Goal: Use online tool/utility: Utilize a website feature to perform a specific function

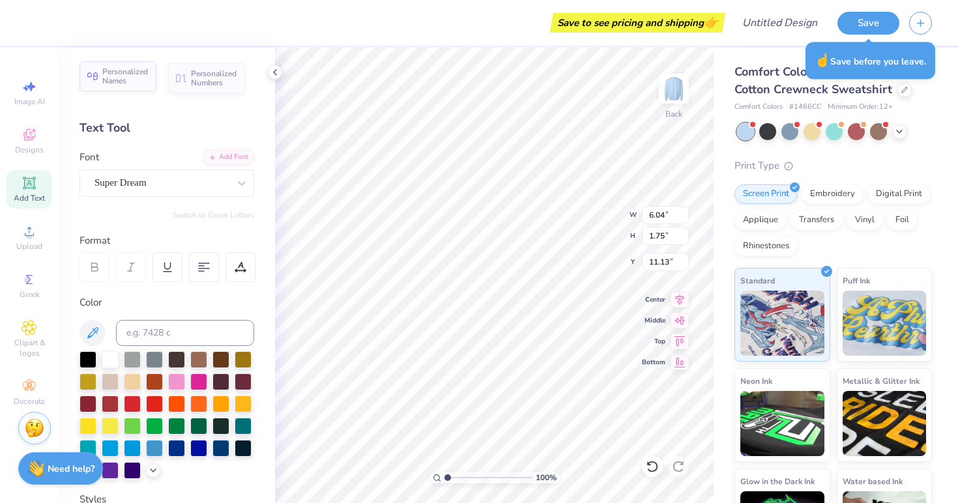
click at [125, 87] on div "Personalized Names" at bounding box center [118, 76] width 77 height 30
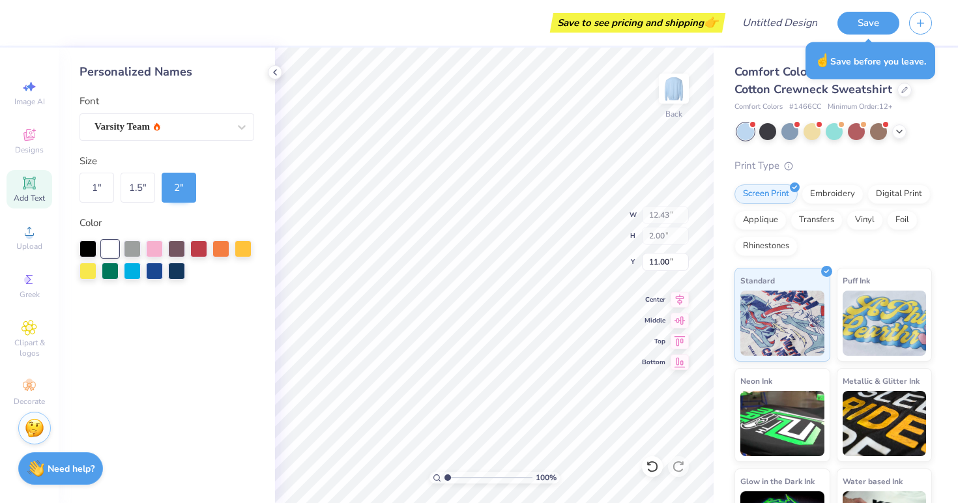
type input "12.43"
type input "2.00"
click at [162, 126] on div "Varsity Team" at bounding box center [161, 127] width 137 height 20
type input "6.20"
type input "6.04"
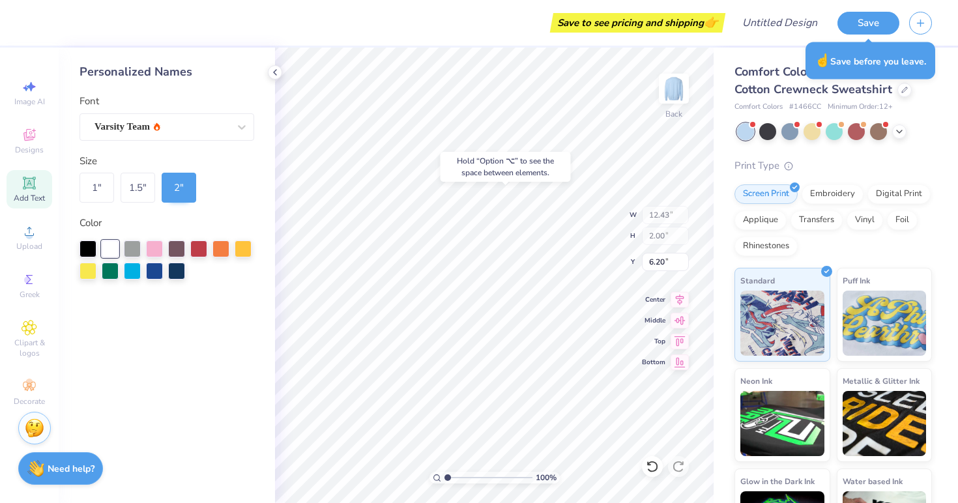
type input "1.75"
type input "11.13"
click at [149, 246] on div at bounding box center [154, 247] width 17 height 17
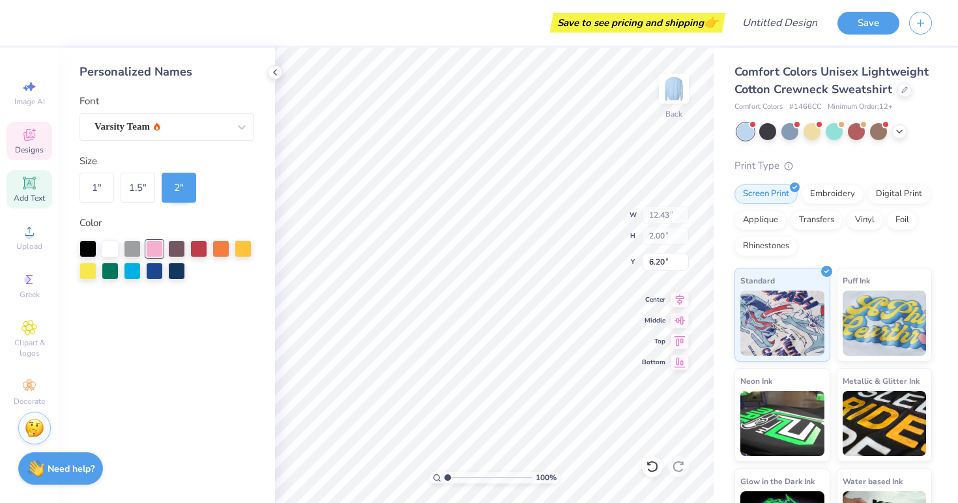
click at [26, 145] on span "Designs" at bounding box center [29, 150] width 29 height 10
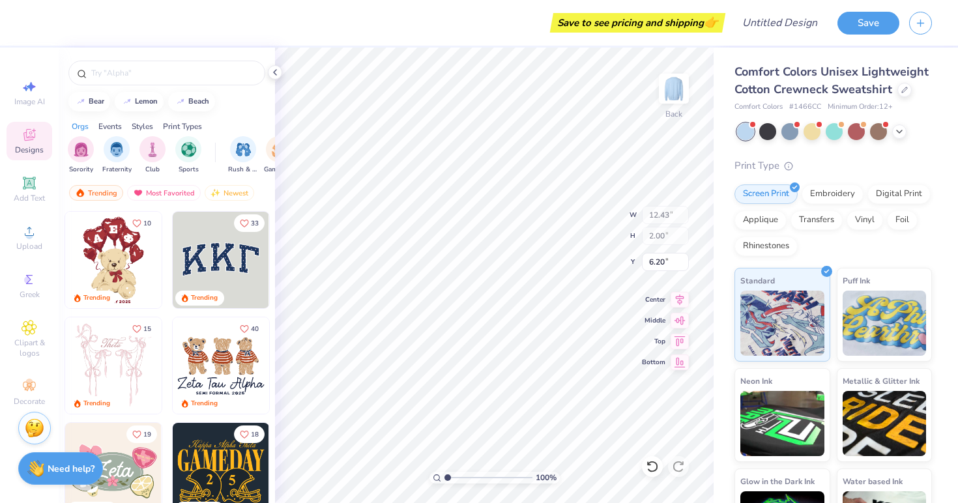
scroll to position [5, 0]
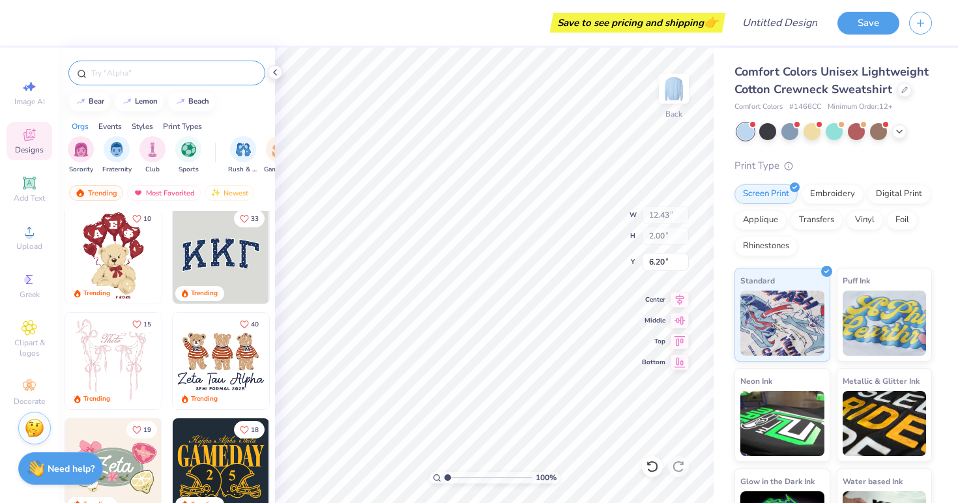
click at [141, 73] on input "text" at bounding box center [173, 73] width 167 height 13
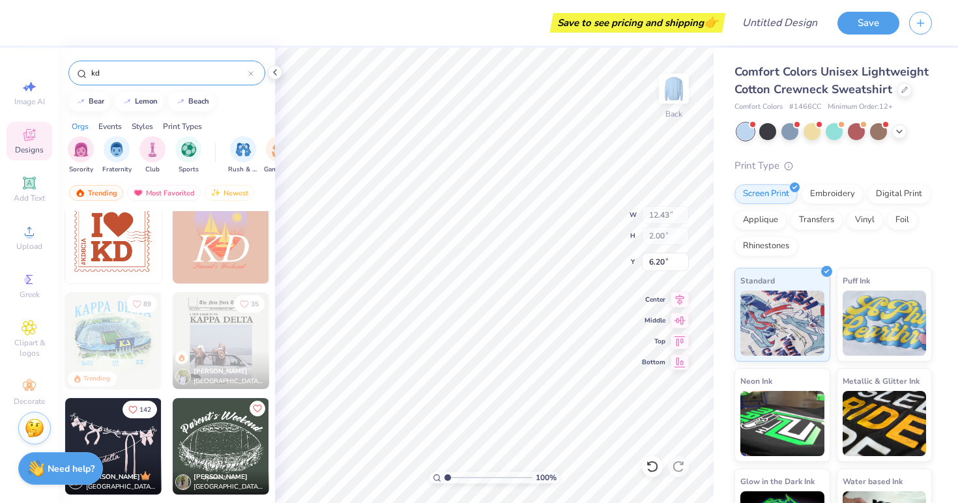
scroll to position [0, 0]
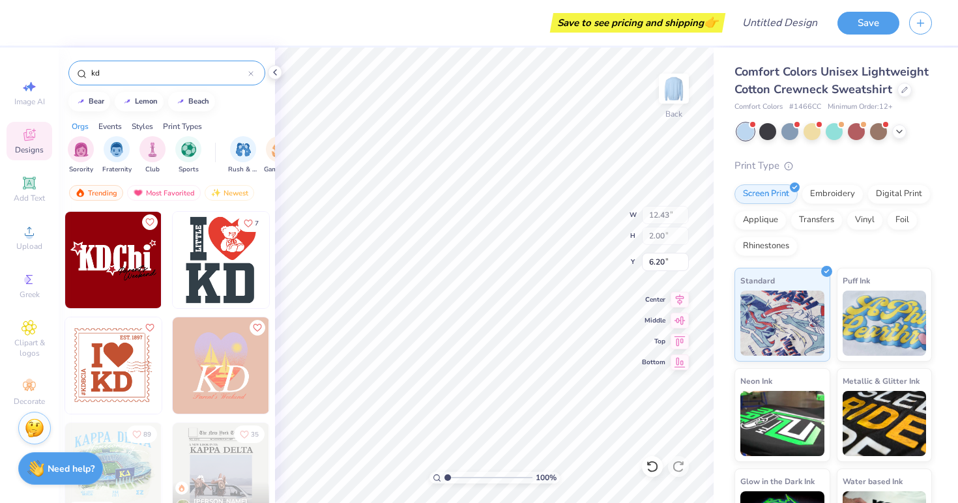
click at [151, 78] on input "kd" at bounding box center [169, 73] width 158 height 13
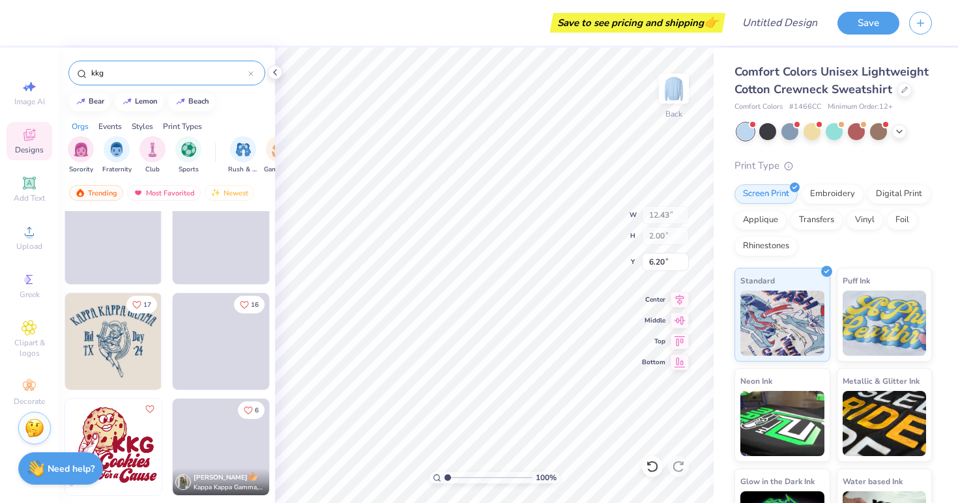
scroll to position [5314, 0]
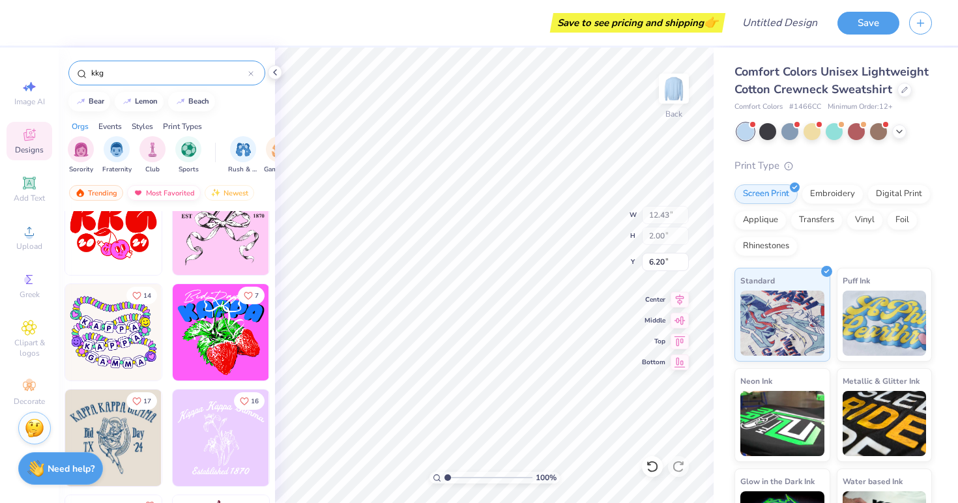
type input "kkg"
click at [162, 190] on div "Most Favorited" at bounding box center [164, 193] width 74 height 16
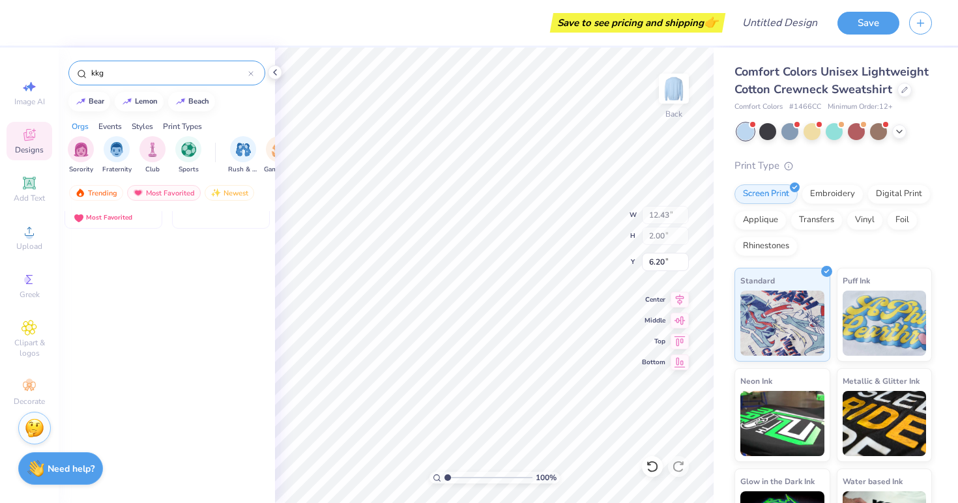
scroll to position [0, 0]
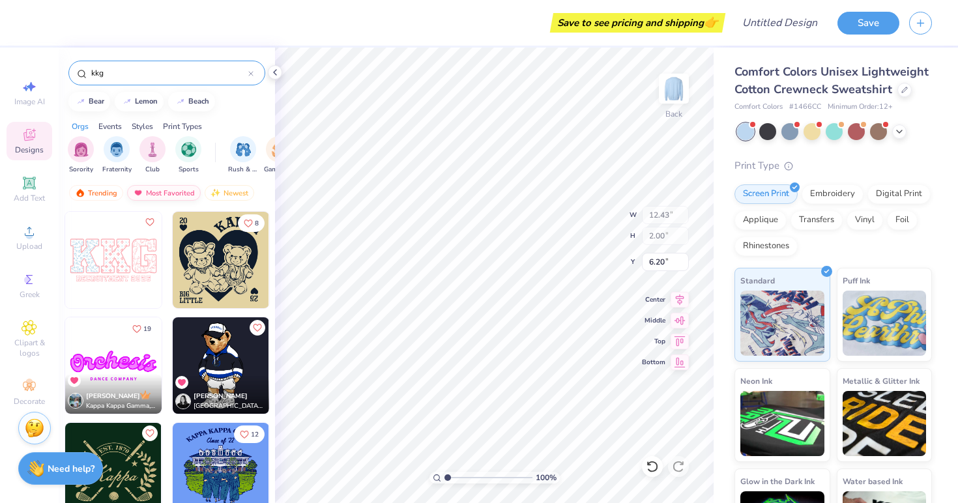
click at [160, 198] on div "Most Favorited" at bounding box center [164, 193] width 74 height 16
click at [110, 192] on div "Trending" at bounding box center [96, 193] width 54 height 16
click at [155, 194] on div "Most Favorited" at bounding box center [164, 193] width 74 height 16
click at [226, 192] on div "Newest" at bounding box center [230, 193] width 50 height 16
click at [181, 194] on div "Most Favorited" at bounding box center [164, 193] width 74 height 16
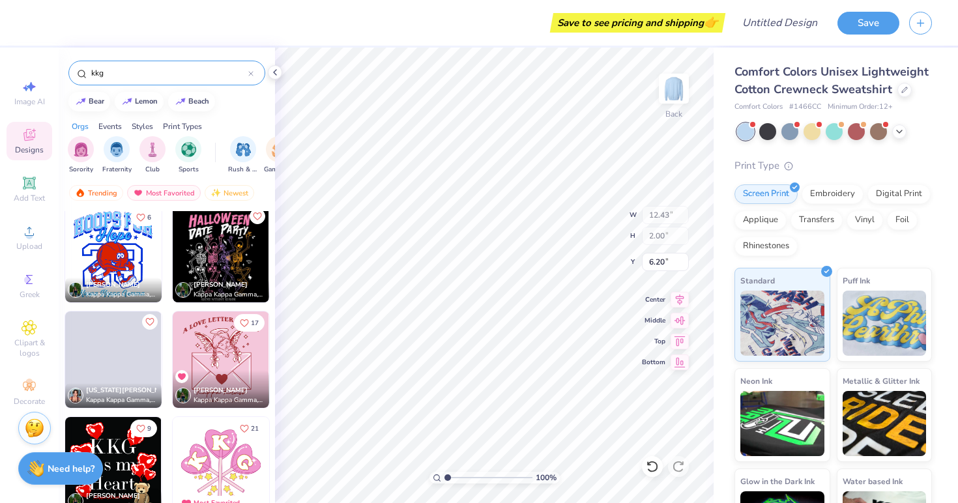
scroll to position [7322, 0]
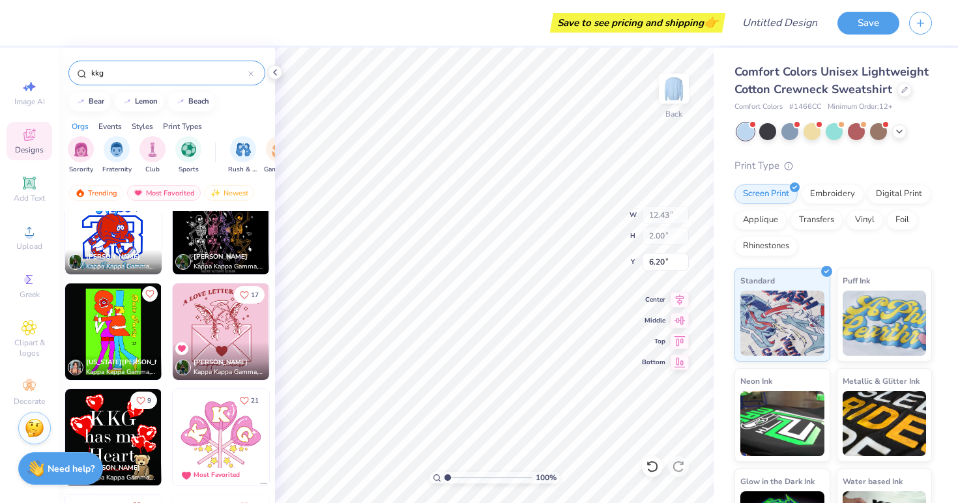
click at [23, 145] on span "Designs" at bounding box center [29, 150] width 29 height 10
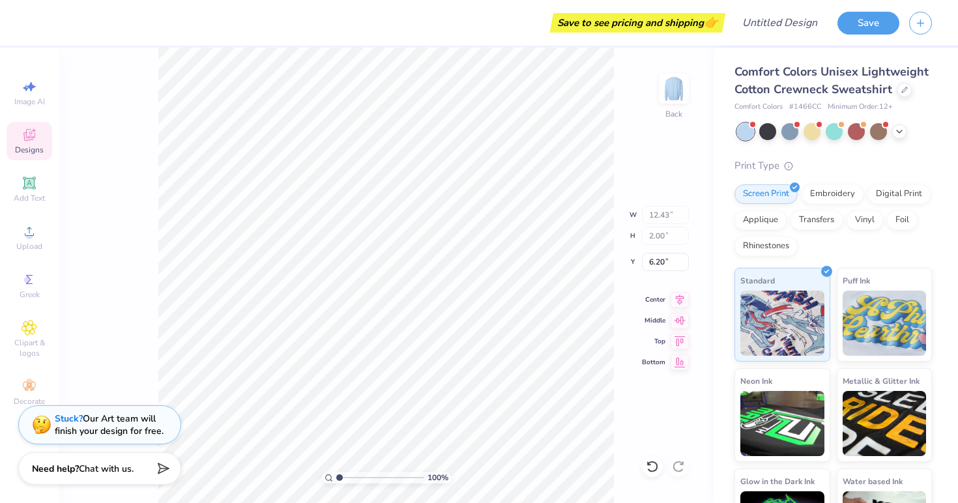
click at [23, 139] on icon at bounding box center [30, 135] width 16 height 16
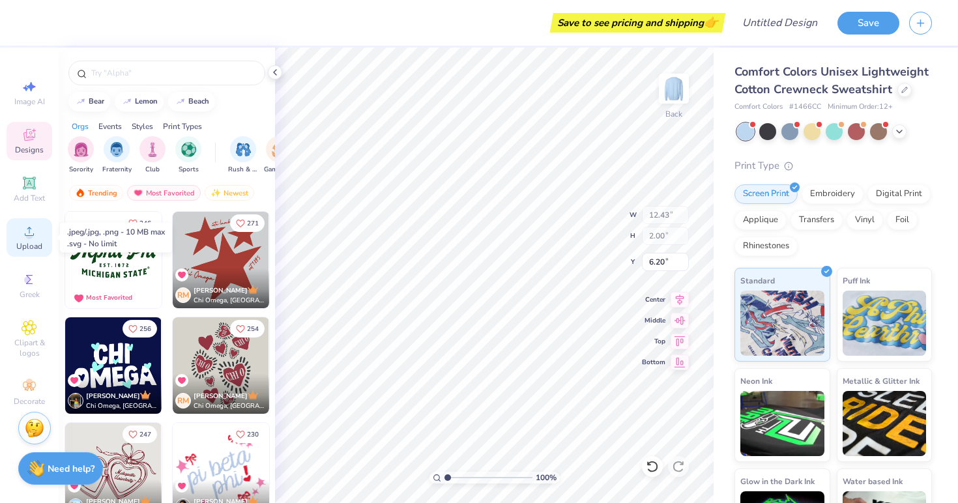
click at [35, 242] on span "Upload" at bounding box center [29, 246] width 26 height 10
click at [31, 239] on icon at bounding box center [30, 232] width 16 height 16
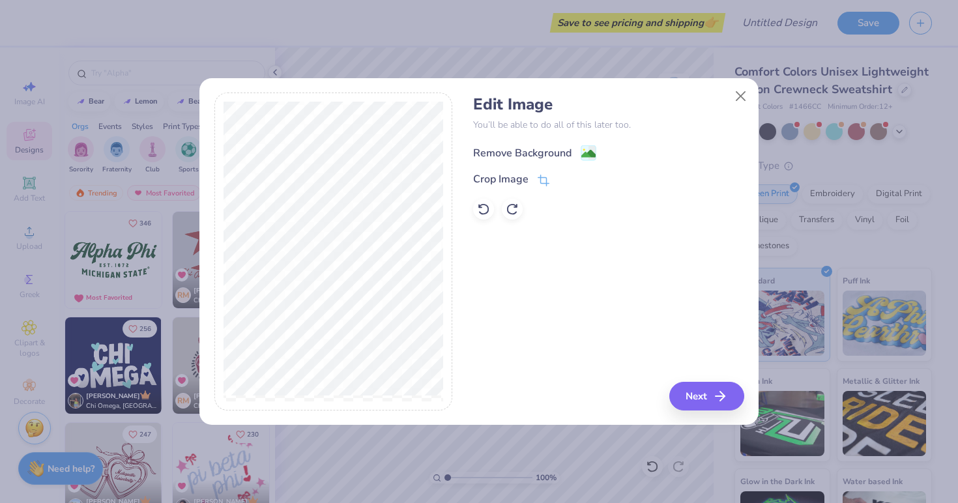
click at [577, 155] on div "Remove Background" at bounding box center [534, 153] width 123 height 16
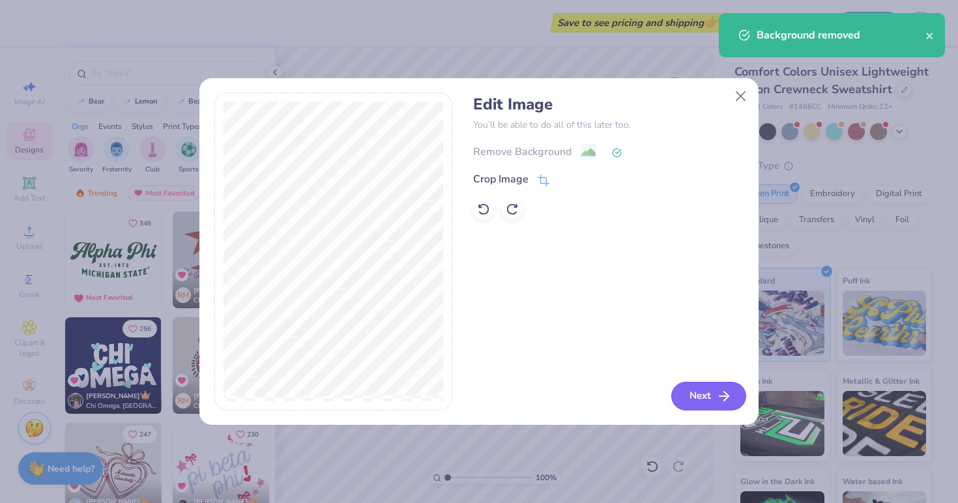
click at [714, 402] on button "Next" at bounding box center [709, 396] width 75 height 29
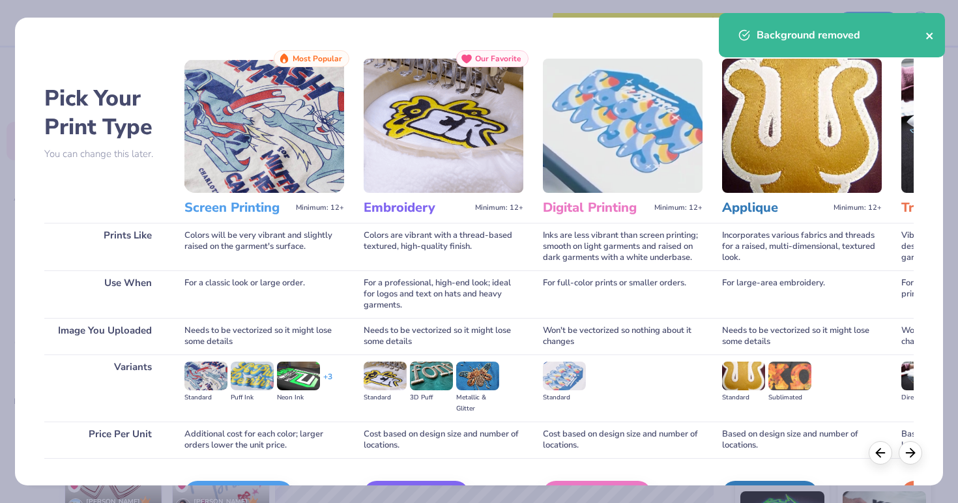
click at [932, 36] on icon "close" at bounding box center [930, 36] width 9 height 10
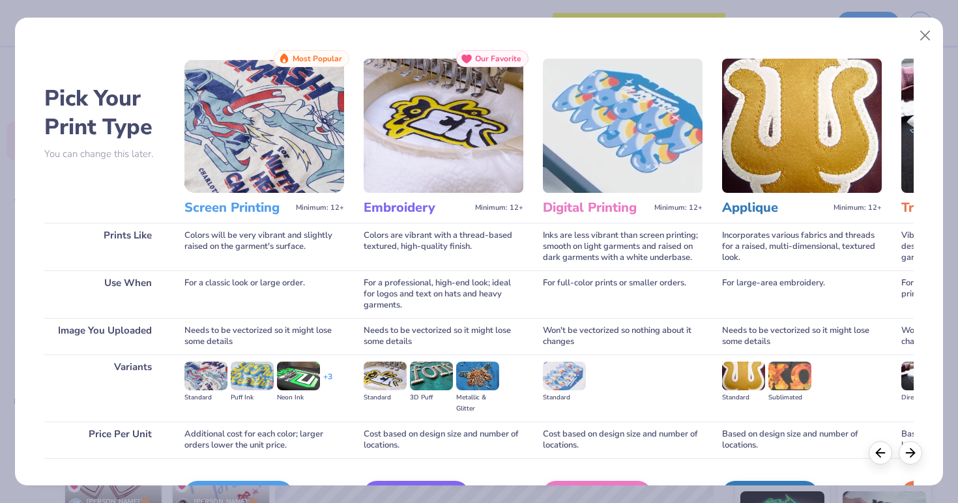
click at [266, 136] on img at bounding box center [265, 126] width 160 height 134
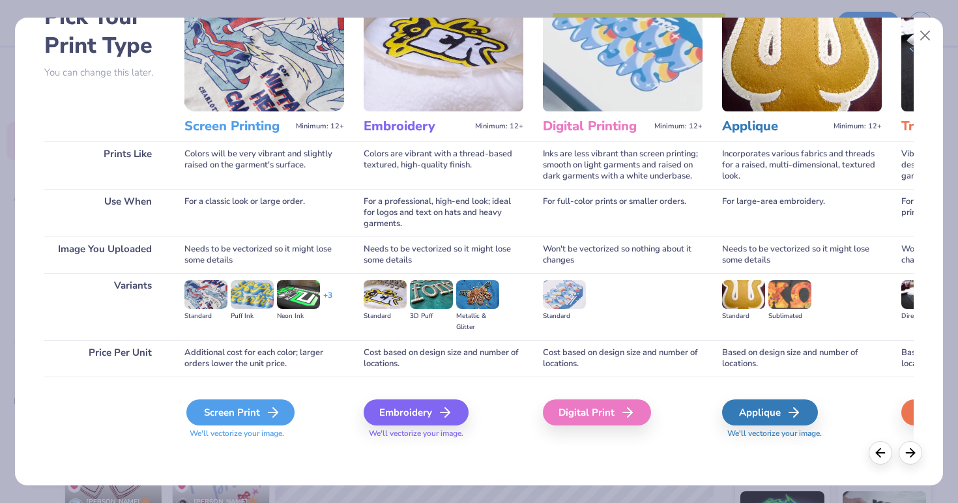
click at [234, 416] on div "Screen Print" at bounding box center [240, 413] width 108 height 26
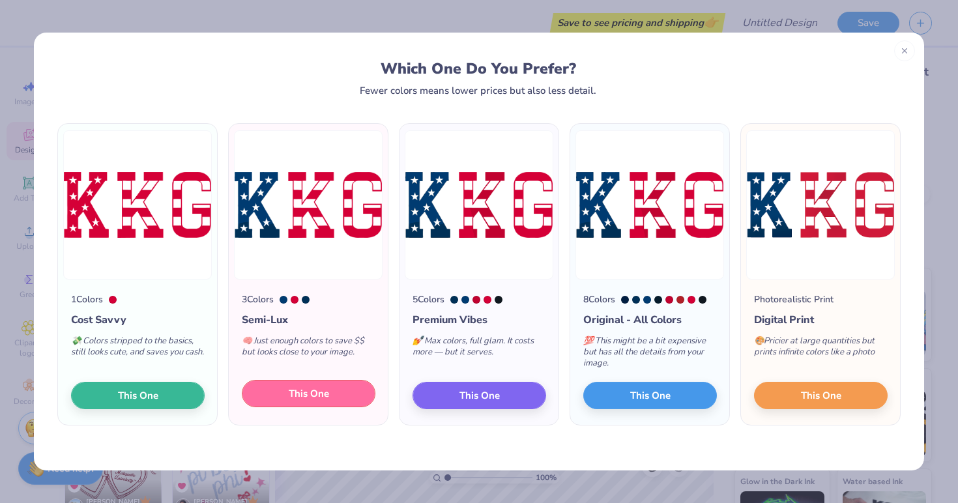
click at [266, 389] on button "This One" at bounding box center [309, 393] width 134 height 27
type input "15.00"
type input "6.65"
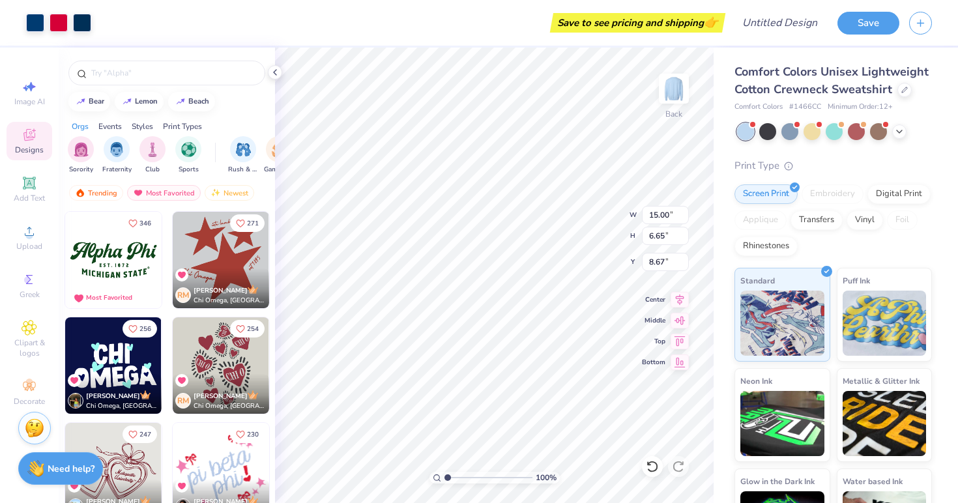
type input "0.94"
type input "12.43"
type input "2.00"
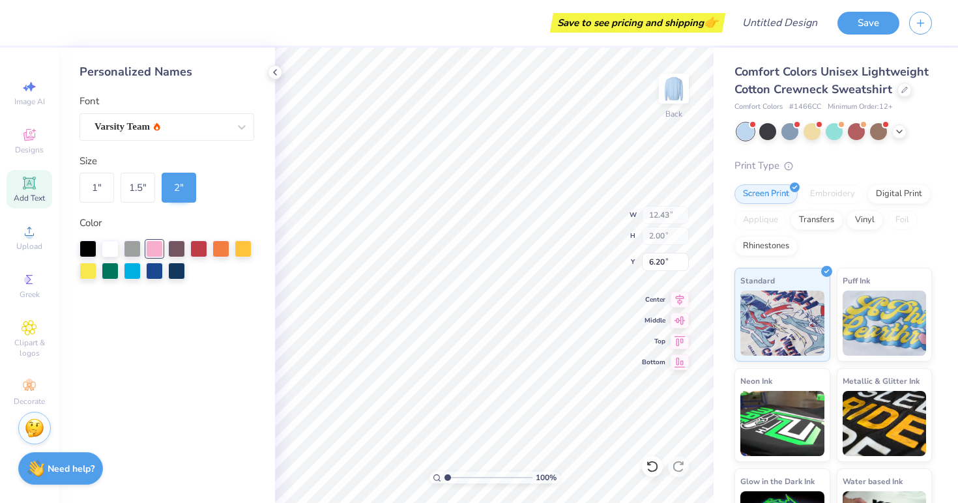
type input "15.79"
type input "15.00"
type input "6.65"
type input "0.94"
type input "4.67"
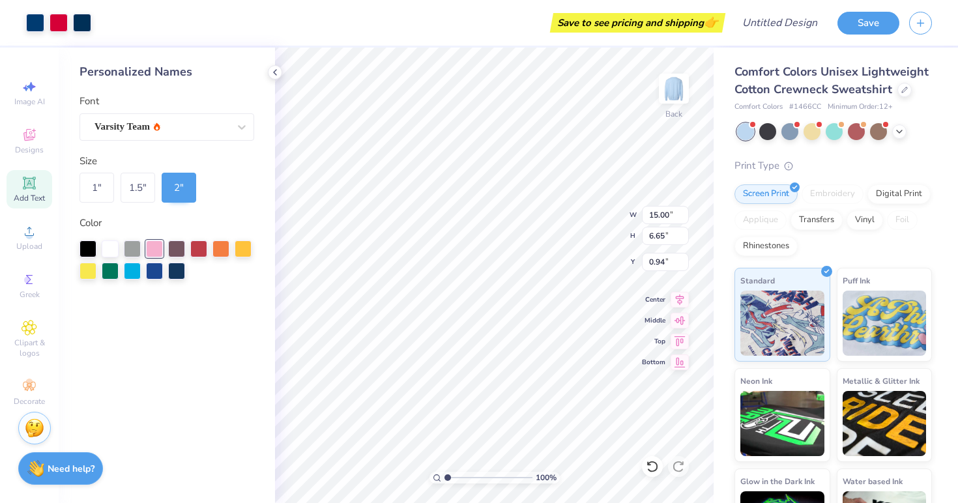
type input "6.64"
type input "5.36"
type input "4.67"
type input "6.64"
type input "3.81"
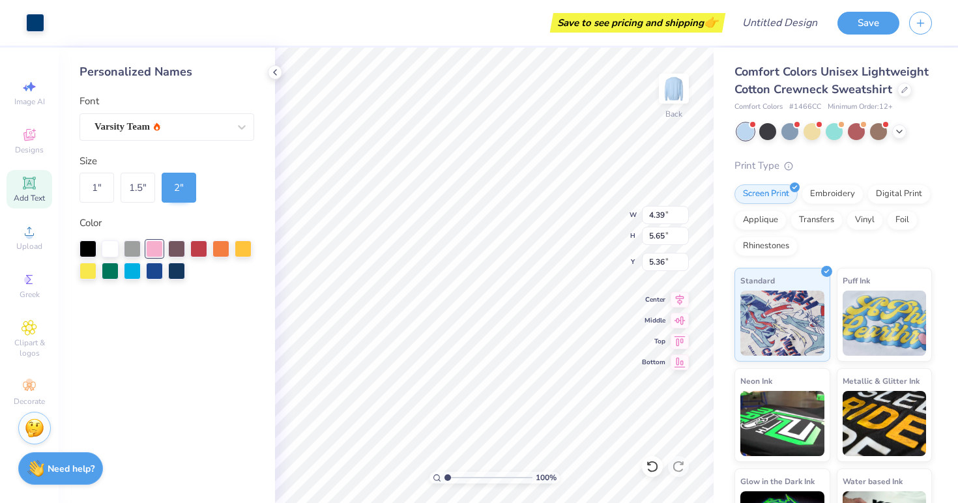
type input "4.91"
